Goal: Information Seeking & Learning: Learn about a topic

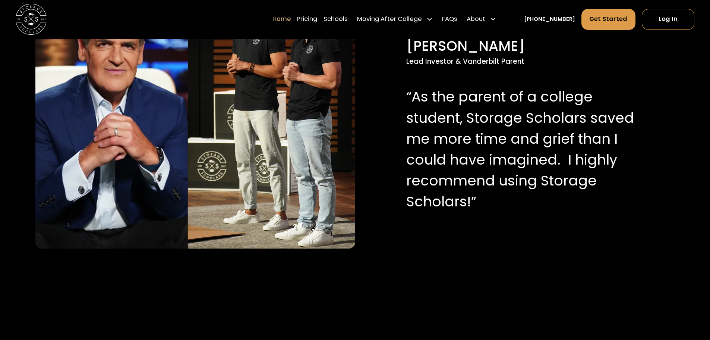
scroll to position [895, 0]
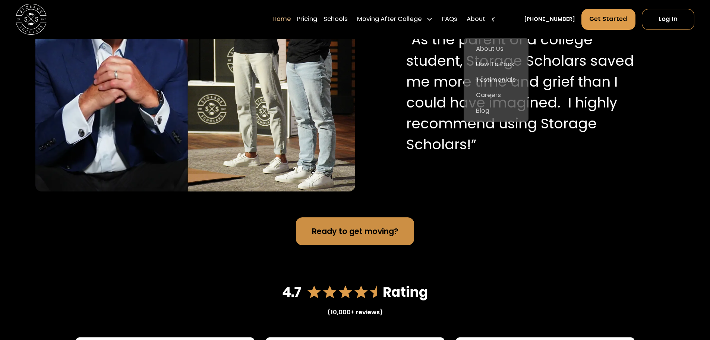
click at [497, 14] on div "About" at bounding box center [482, 20] width 36 height 22
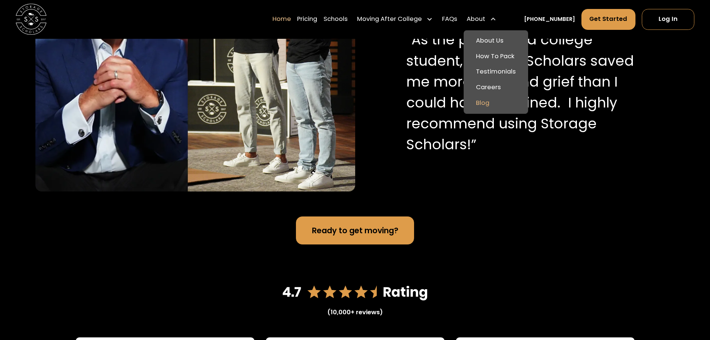
click at [502, 98] on link "Blog" at bounding box center [496, 103] width 59 height 16
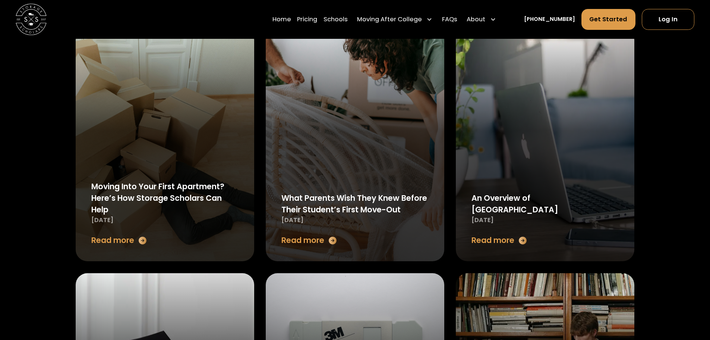
scroll to position [373, 0]
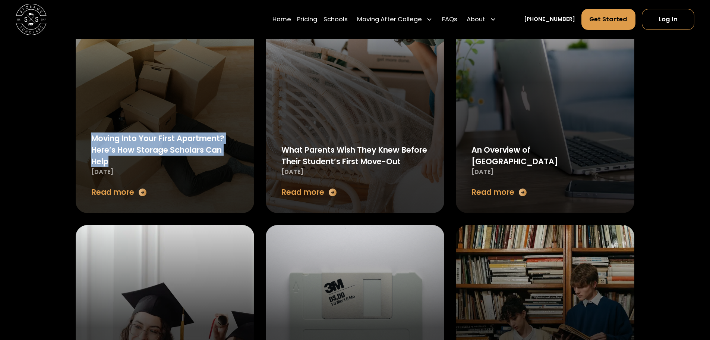
copy div "Moving Into Your First Apartment? Here’s How Storage Scholars Can Help"
drag, startPoint x: 92, startPoint y: 137, endPoint x: 152, endPoint y: 157, distance: 63.6
click at [140, 164] on div "Moving Into Your First Apartment? Here’s How Storage Scholars Can Help" at bounding box center [164, 149] width 147 height 35
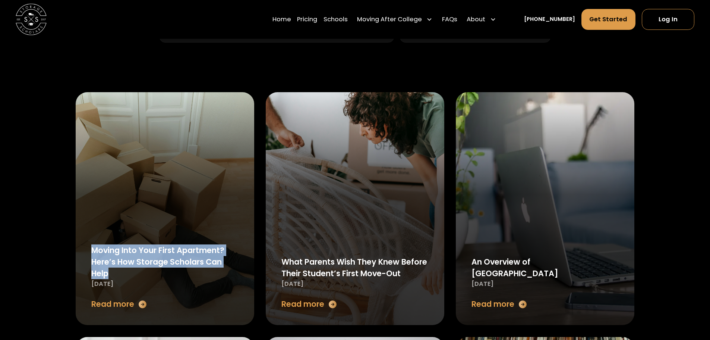
scroll to position [149, 0]
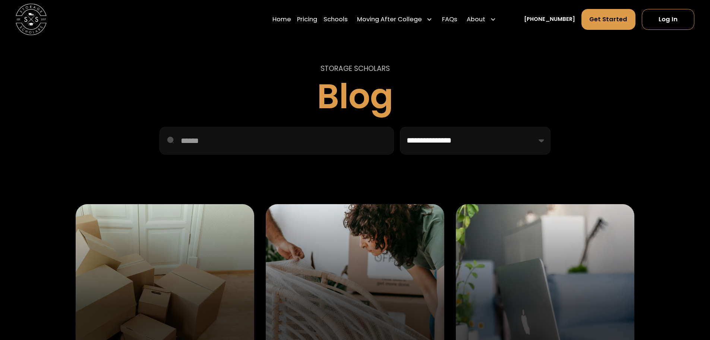
click at [231, 113] on div "STORAGE SCHOLARS Blog" at bounding box center [355, 89] width 559 height 52
click at [234, 142] on input "Email Form 2" at bounding box center [277, 141] width 235 height 28
paste input "**********"
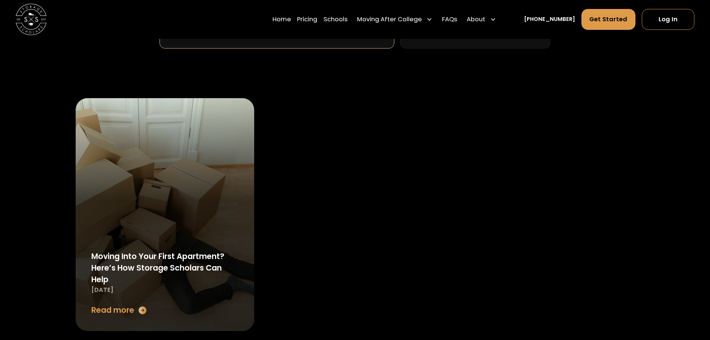
scroll to position [298, 0]
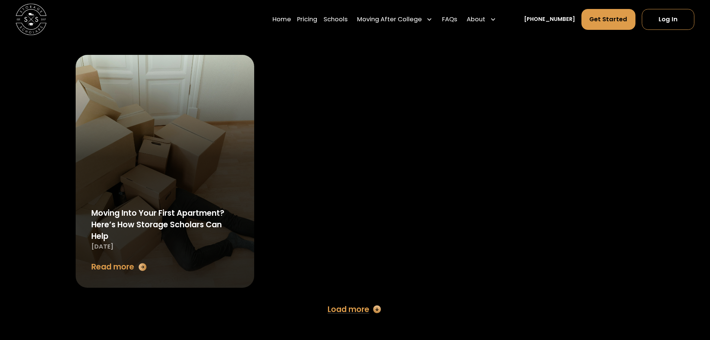
type input "**********"
